Goal: Task Accomplishment & Management: Manage account settings

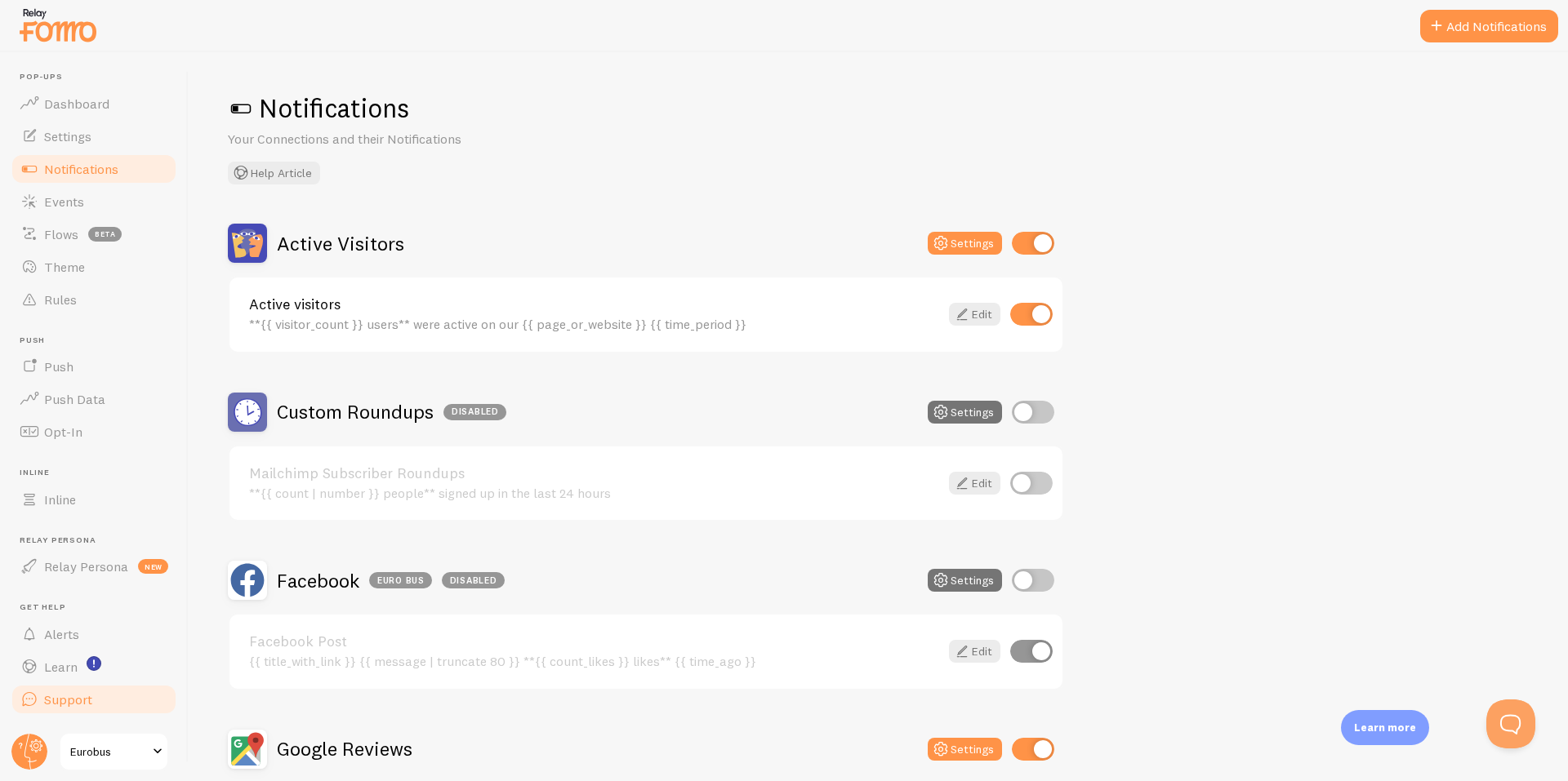
click at [74, 705] on span "Support" at bounding box center [68, 699] width 48 height 16
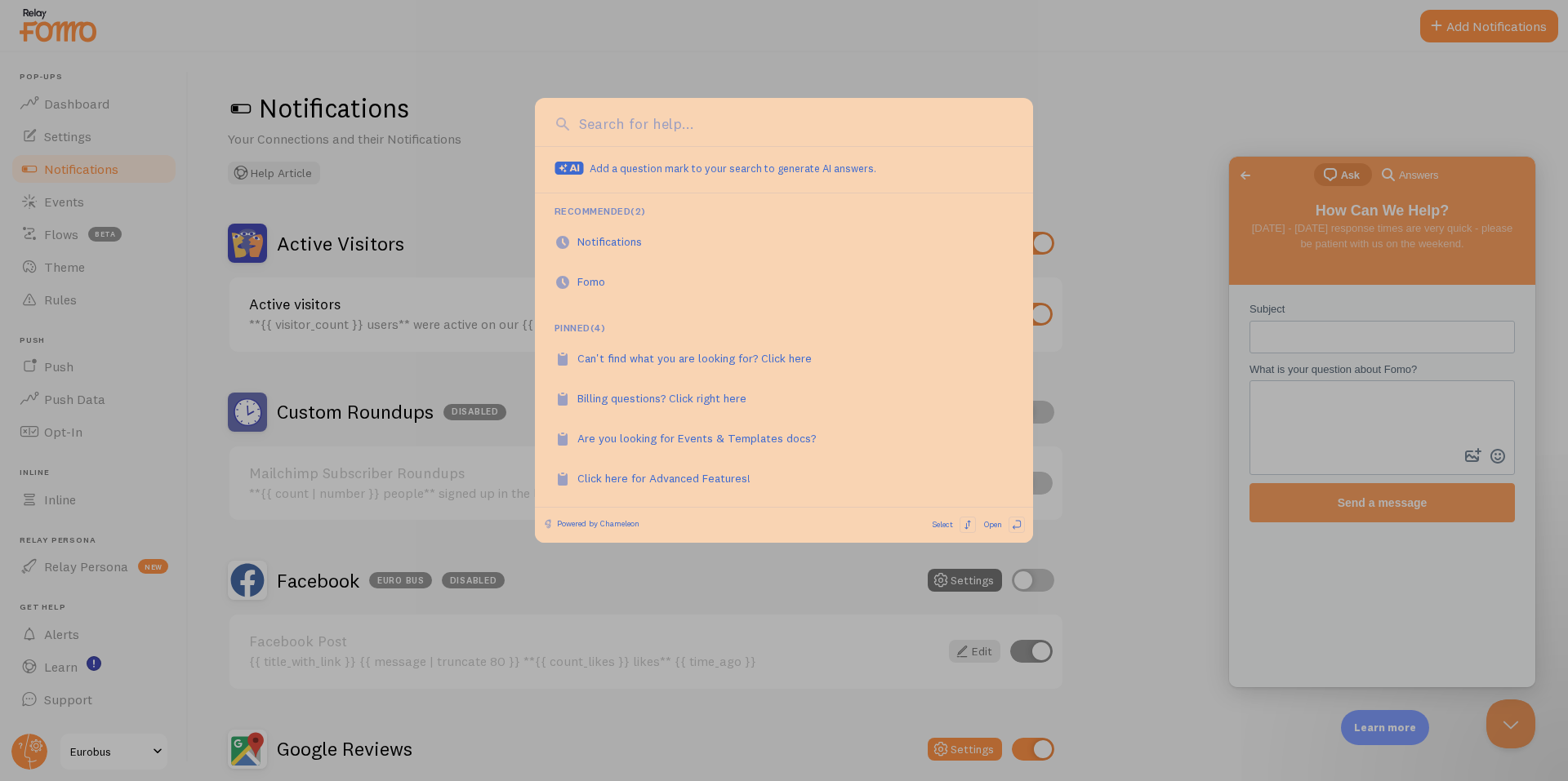
click at [1211, 357] on div at bounding box center [784, 390] width 1568 height 781
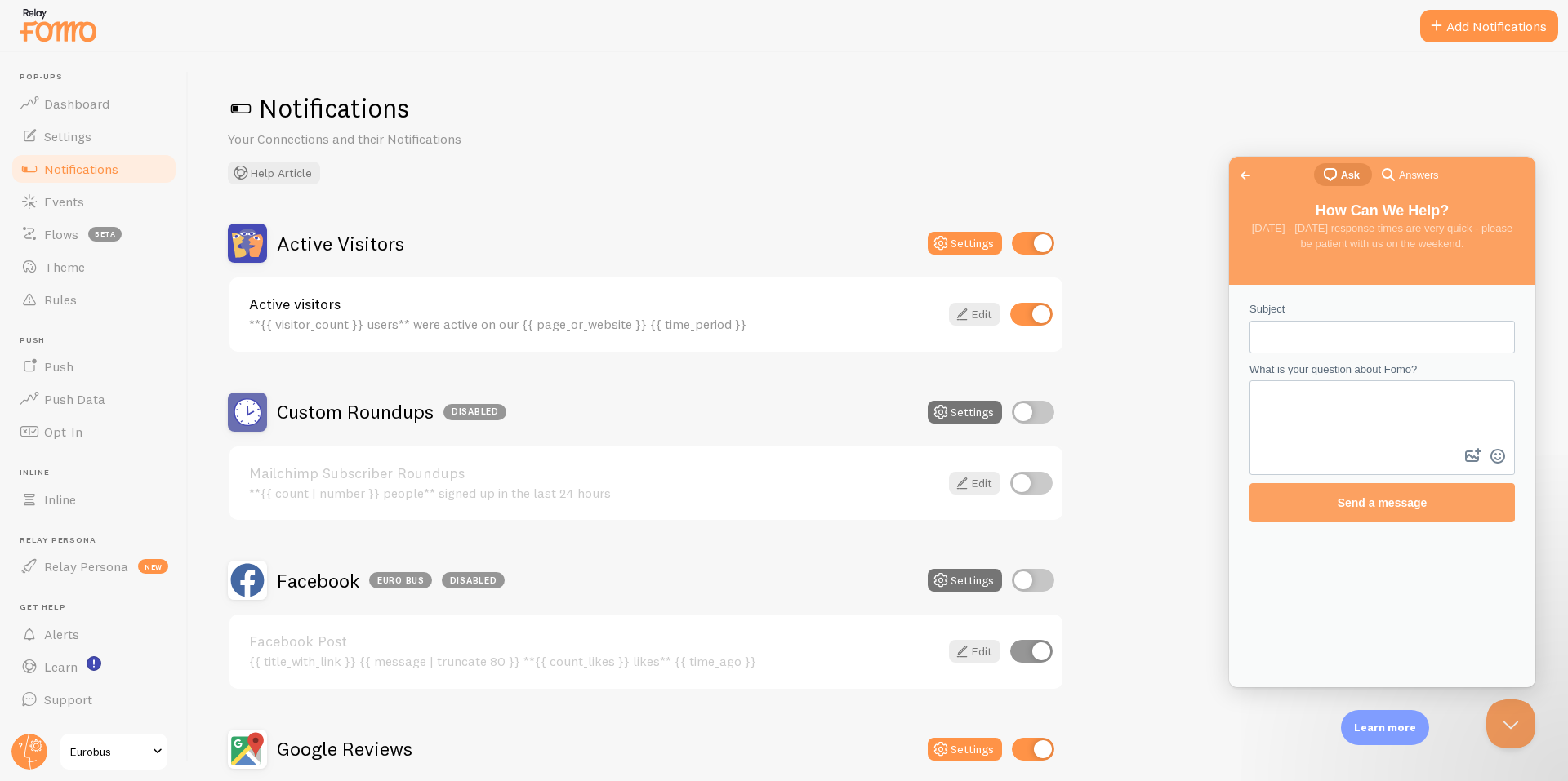
click at [70, 34] on img at bounding box center [57, 25] width 81 height 42
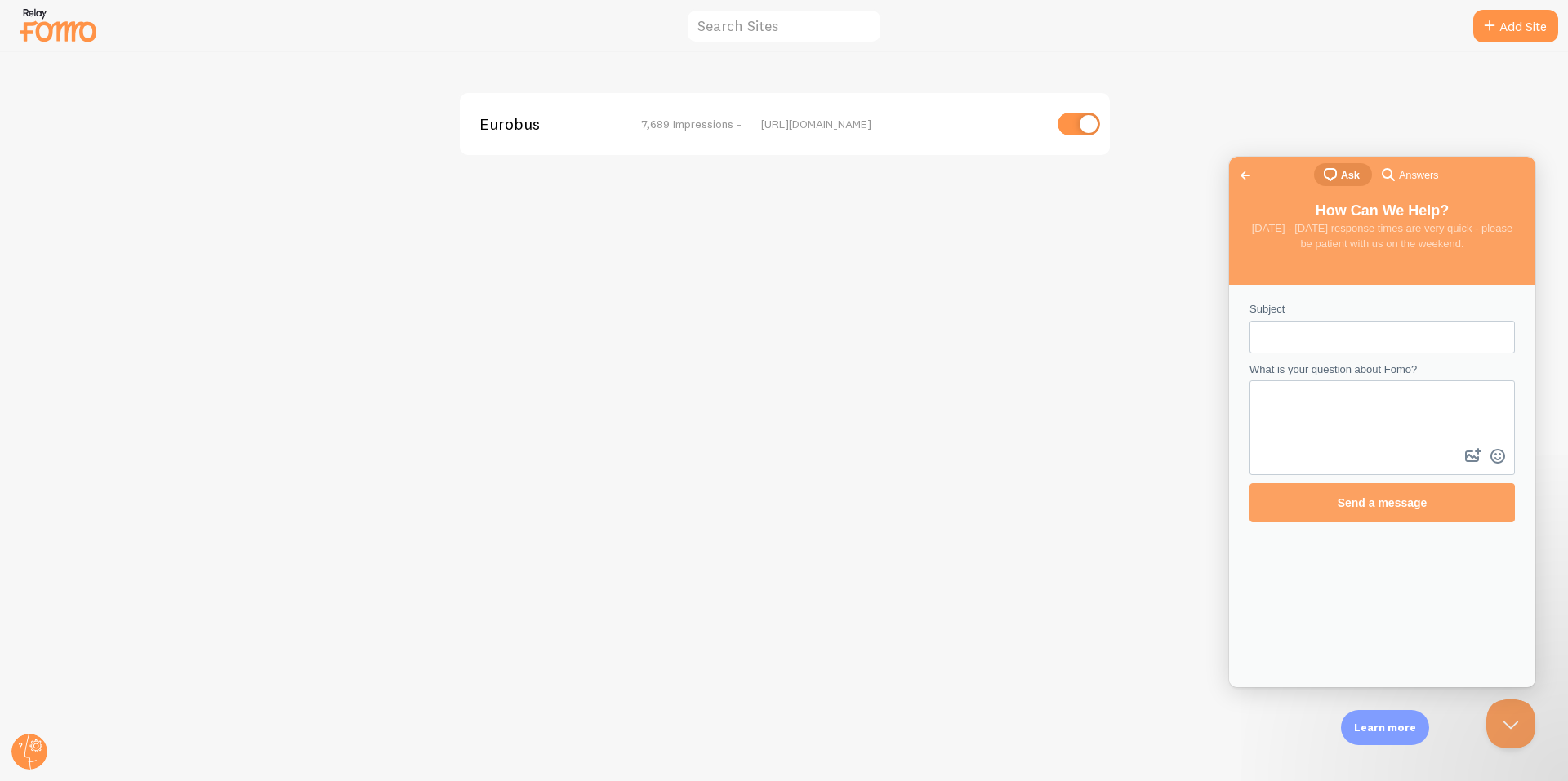
click at [1067, 126] on input "checkbox" at bounding box center [1079, 123] width 43 height 23
checkbox input "false"
click at [1064, 484] on div "Eurobus disabled [URL][DOMAIN_NAME]" at bounding box center [784, 416] width 1567 height 729
click at [1328, 344] on input "Subject" at bounding box center [1382, 337] width 239 height 29
type input "cancel subscription"
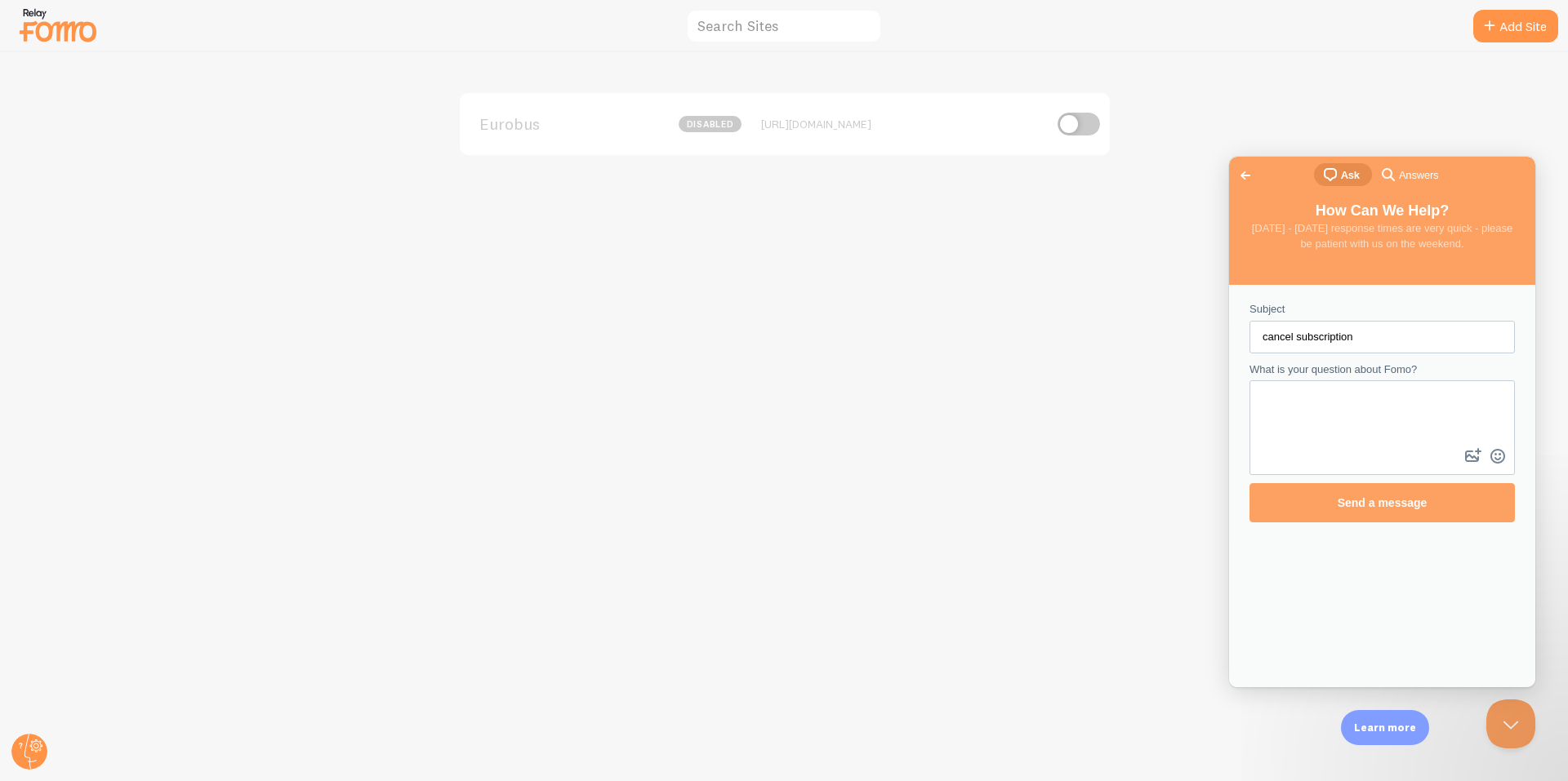
click at [1462, 443] on button "image-plus" at bounding box center [1473, 456] width 24 height 26
click at [1378, 338] on input "cancel subscription" at bounding box center [1382, 337] width 239 height 29
click at [1346, 402] on textarea "What is your question about Fomo?" at bounding box center [1382, 413] width 262 height 63
type textarea "I need to cancel this subscription"
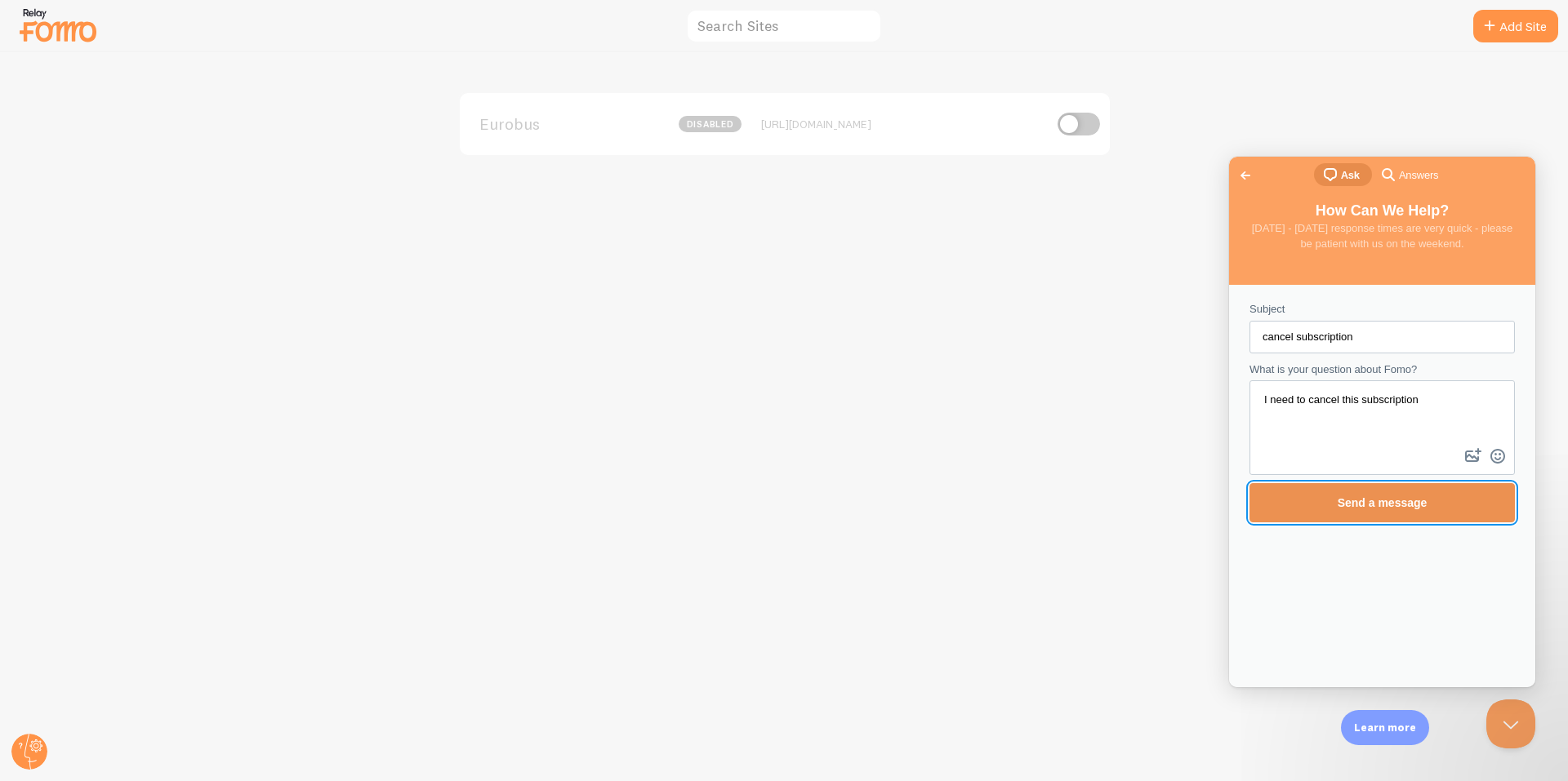
click at [1363, 493] on span "Send a message" at bounding box center [1383, 503] width 230 height 38
